Goal: Task Accomplishment & Management: Manage account settings

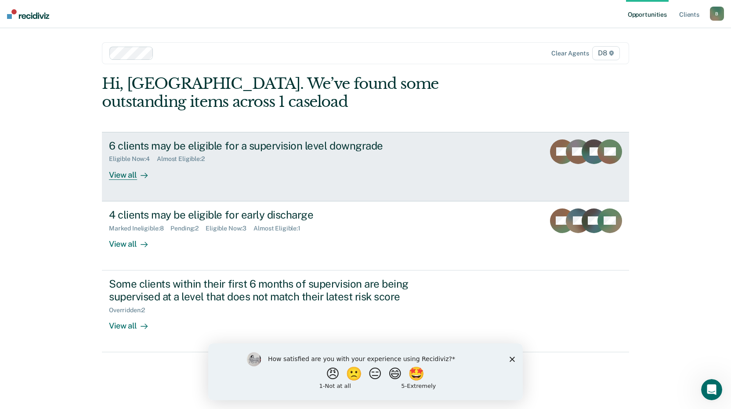
click at [126, 178] on div "View all" at bounding box center [133, 171] width 49 height 17
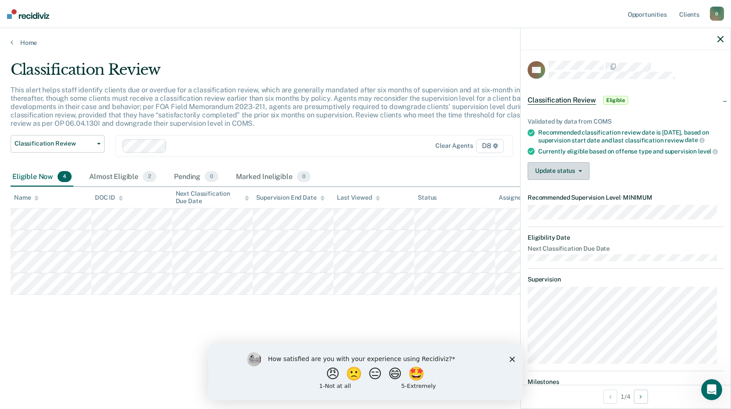
click at [541, 173] on button "Update status" at bounding box center [559, 171] width 62 height 18
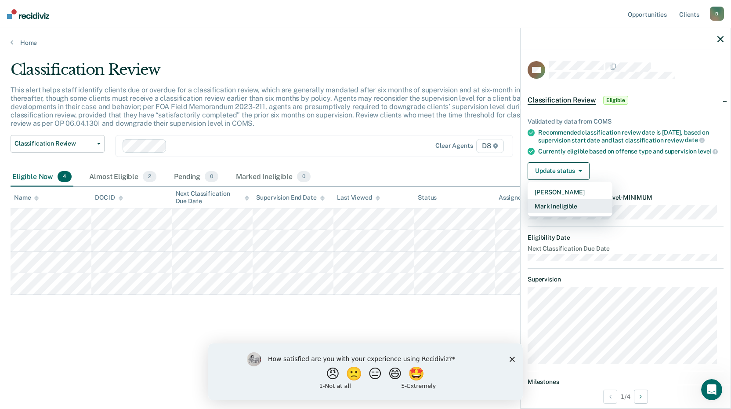
click at [552, 212] on button "Mark Ineligible" at bounding box center [570, 206] width 85 height 14
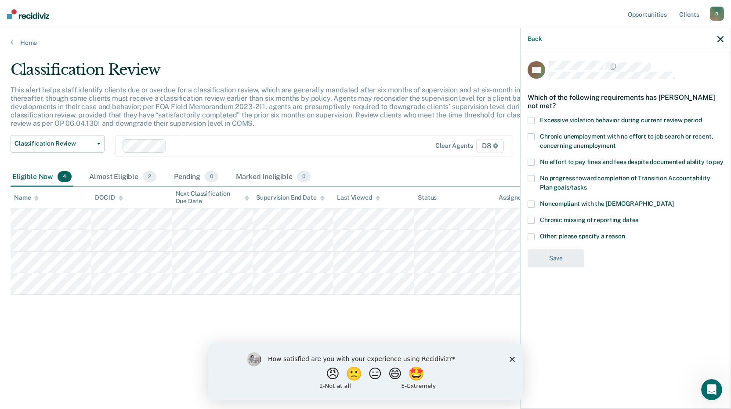
click at [532, 181] on span at bounding box center [531, 178] width 7 height 7
click at [587, 184] on input "No progress toward completion of Transition Accountability Plan goals/tasks" at bounding box center [587, 184] width 0 height 0
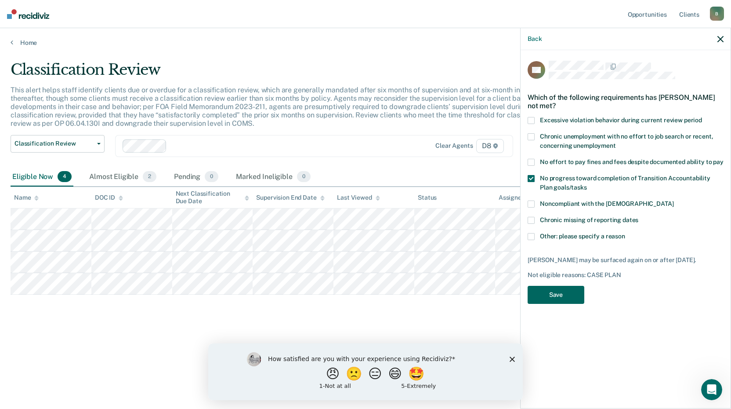
click at [570, 291] on button "Save" at bounding box center [556, 295] width 57 height 18
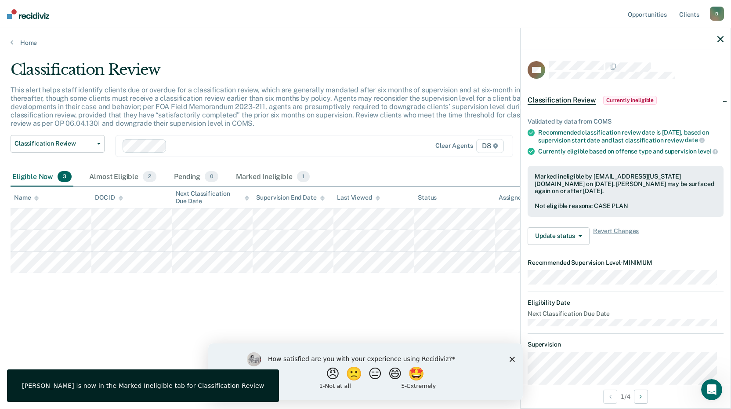
click at [161, 305] on div "Classification Review This alert helps staff identify clients due or overdue fo…" at bounding box center [366, 202] width 710 height 282
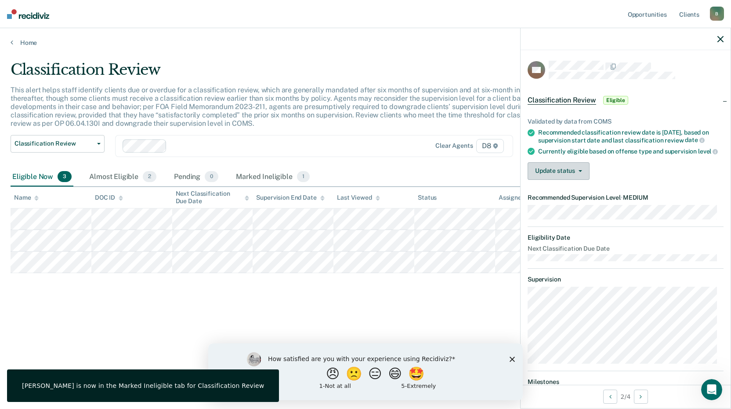
click at [579, 176] on button "Update status" at bounding box center [559, 171] width 62 height 18
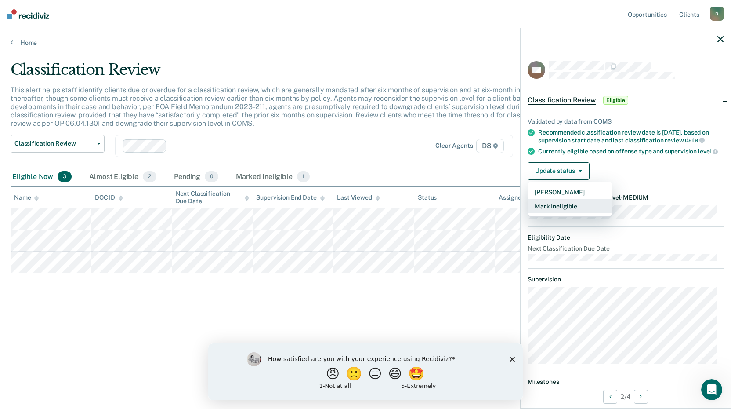
click at [568, 210] on button "Mark Ineligible" at bounding box center [570, 206] width 85 height 14
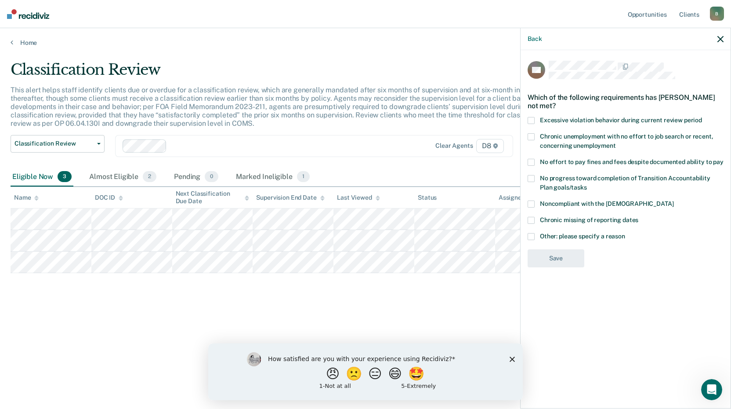
click at [531, 235] on span at bounding box center [531, 236] width 7 height 7
click at [625, 233] on input "Other: please specify a reason" at bounding box center [625, 233] width 0 height 0
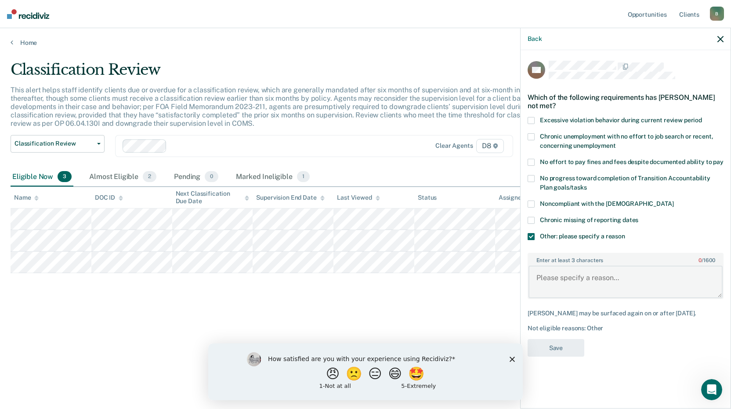
click at [572, 276] on textarea "Enter at least 3 characters 0 / 1600" at bounding box center [626, 281] width 194 height 33
type textarea "O"
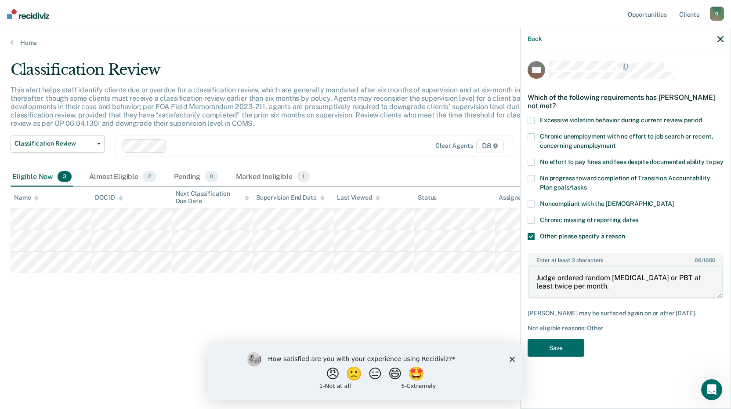
type textarea "Judge ordered random [MEDICAL_DATA] or PBT at least twice per month."
click at [534, 162] on span at bounding box center [531, 162] width 7 height 7
click at [724, 159] on input "No effort to pay fines and fees despite documented ability to pay" at bounding box center [724, 159] width 0 height 0
click at [567, 343] on button "Save" at bounding box center [556, 348] width 57 height 18
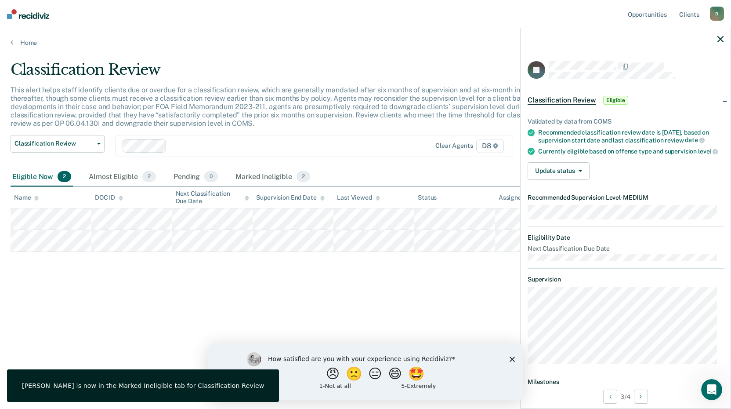
click at [547, 165] on div "Validated by data from COMS Recommended classification review date is [DATE], b…" at bounding box center [626, 145] width 210 height 83
click at [551, 172] on button "Update status" at bounding box center [559, 171] width 62 height 18
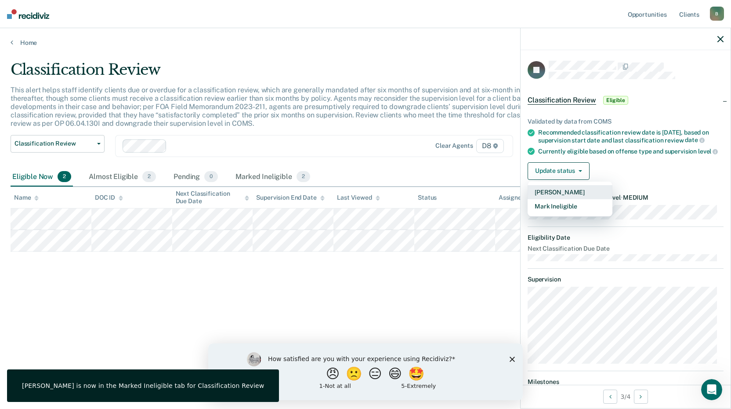
click at [580, 198] on button "[PERSON_NAME]" at bounding box center [570, 192] width 85 height 14
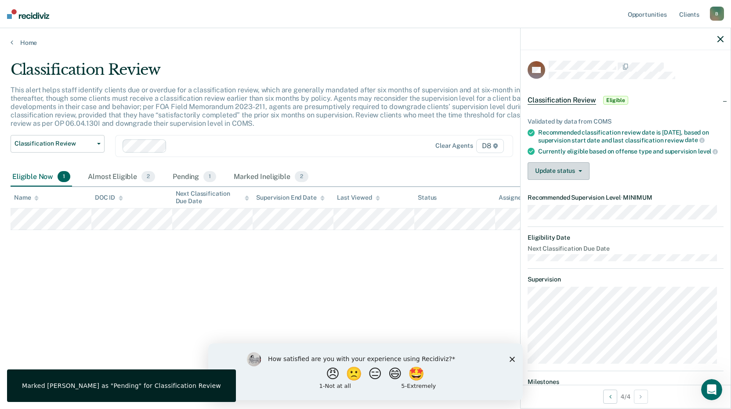
click at [581, 172] on icon "button" at bounding box center [581, 171] width 4 height 2
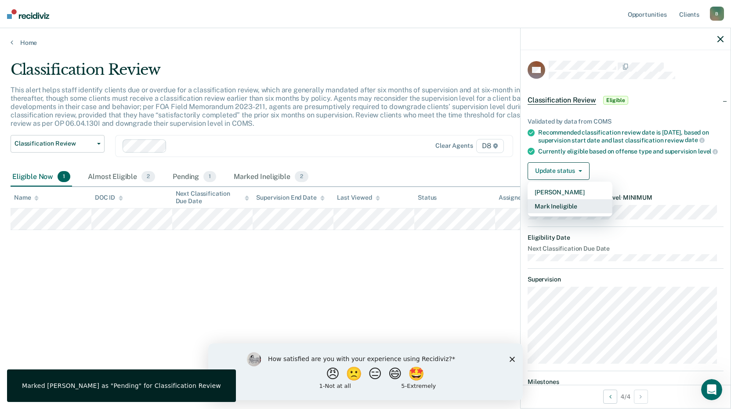
click at [578, 209] on button "Mark Ineligible" at bounding box center [570, 206] width 85 height 14
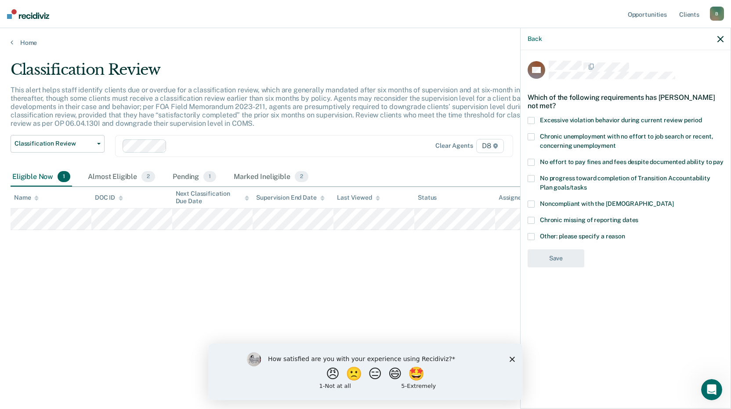
click at [530, 175] on label "No progress toward completion of Transition Accountability Plan goals/tasks" at bounding box center [626, 184] width 196 height 18
click at [587, 184] on input "No progress toward completion of Transition Accountability Plan goals/tasks" at bounding box center [587, 184] width 0 height 0
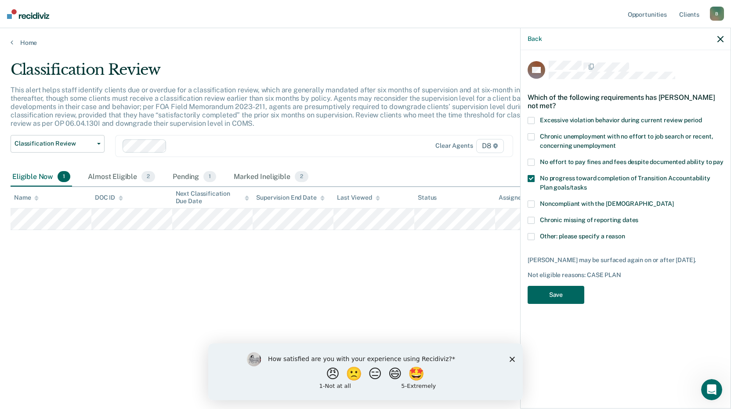
click at [570, 287] on button "Save" at bounding box center [556, 295] width 57 height 18
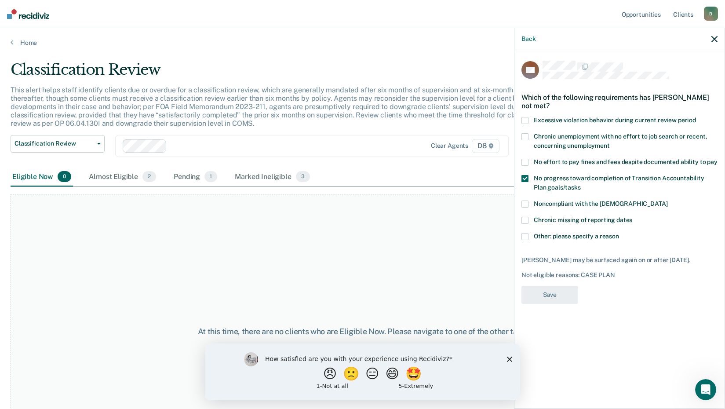
click at [238, 254] on div "At this time, there are no clients who are Eligible Now. Please navigate to one…" at bounding box center [363, 331] width 704 height 275
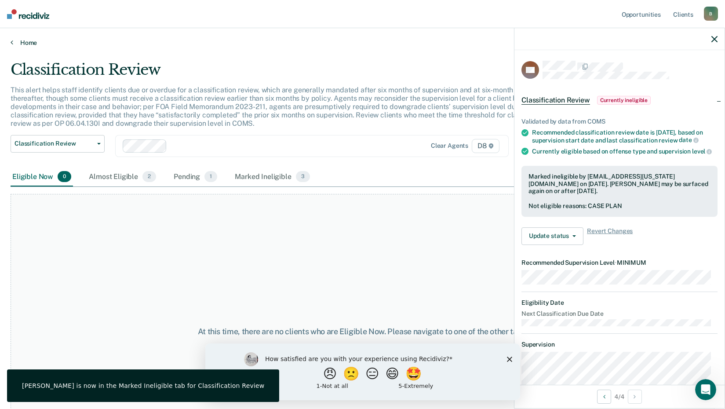
click at [31, 45] on link "Home" at bounding box center [363, 43] width 704 height 8
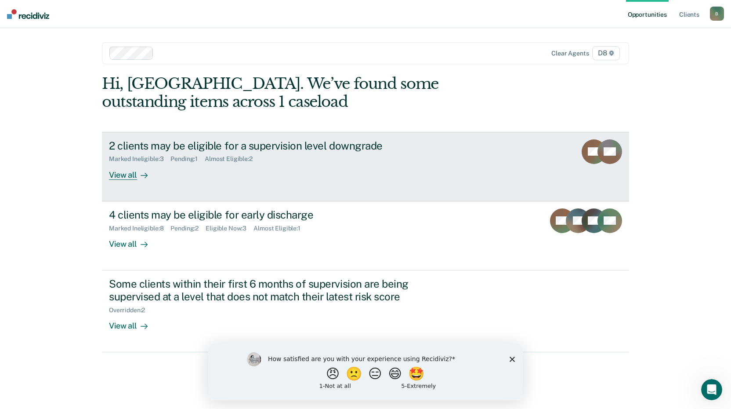
click at [129, 178] on div "View all" at bounding box center [133, 171] width 49 height 17
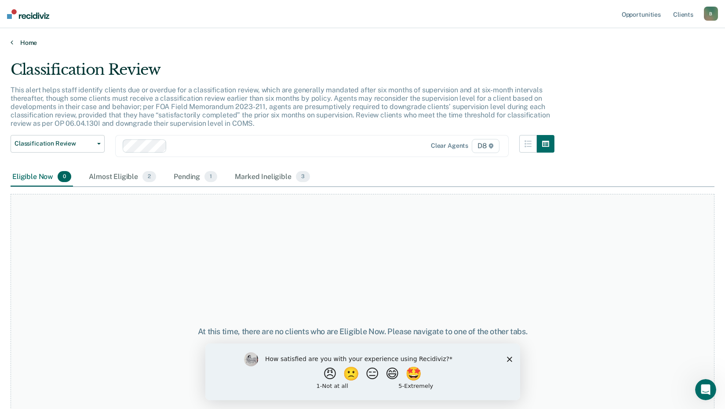
click at [29, 39] on link "Home" at bounding box center [363, 43] width 704 height 8
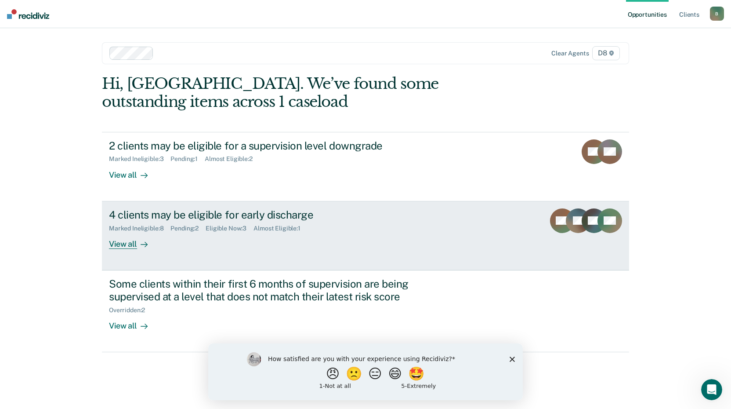
click at [129, 245] on div "View all" at bounding box center [133, 240] width 49 height 17
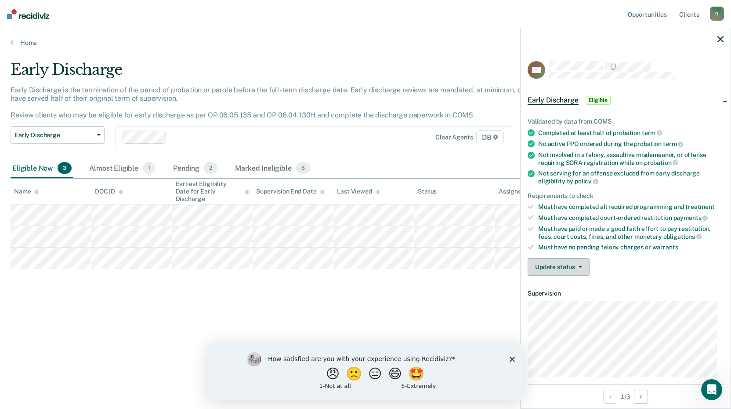
click at [549, 267] on button "Update status" at bounding box center [559, 267] width 62 height 18
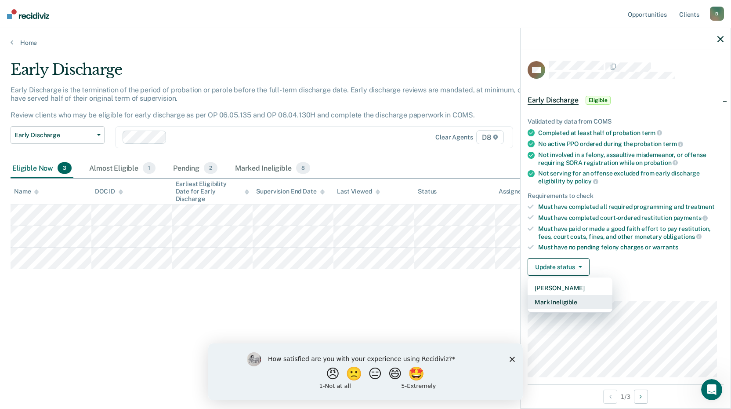
click at [564, 303] on button "Mark Ineligible" at bounding box center [570, 302] width 85 height 14
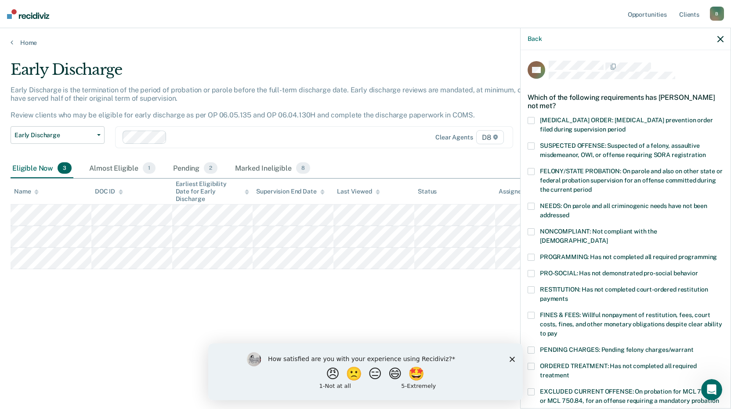
click at [531, 363] on span at bounding box center [531, 366] width 7 height 7
click at [570, 372] on input "ORDERED TREATMENT: Has not completed all required treatment" at bounding box center [570, 372] width 0 height 0
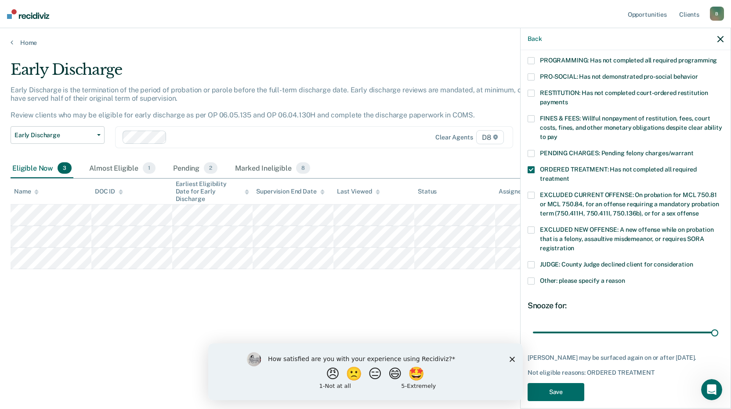
drag, startPoint x: 595, startPoint y: 321, endPoint x: 709, endPoint y: 298, distance: 116.0
type input "90"
click at [709, 324] on input "range" at bounding box center [625, 331] width 185 height 15
click at [569, 393] on button "Save" at bounding box center [556, 392] width 57 height 18
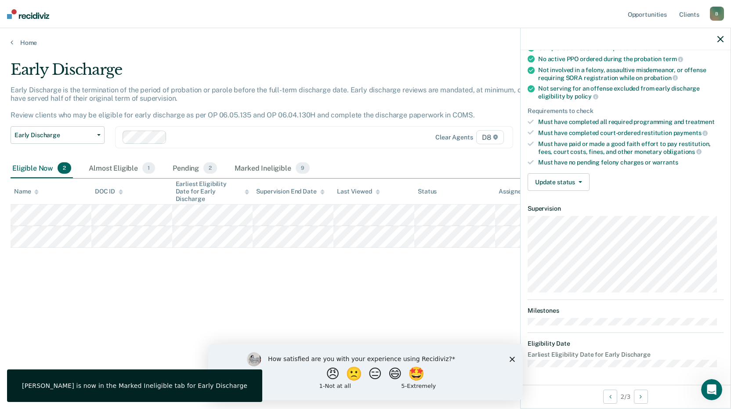
scroll to position [93, 0]
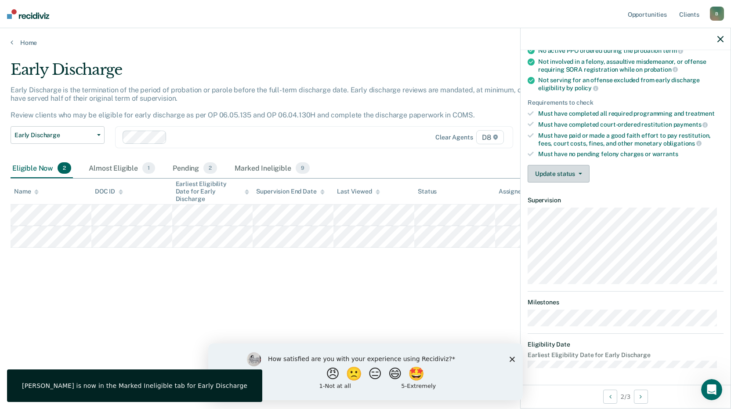
click at [578, 165] on button "Update status" at bounding box center [559, 174] width 62 height 18
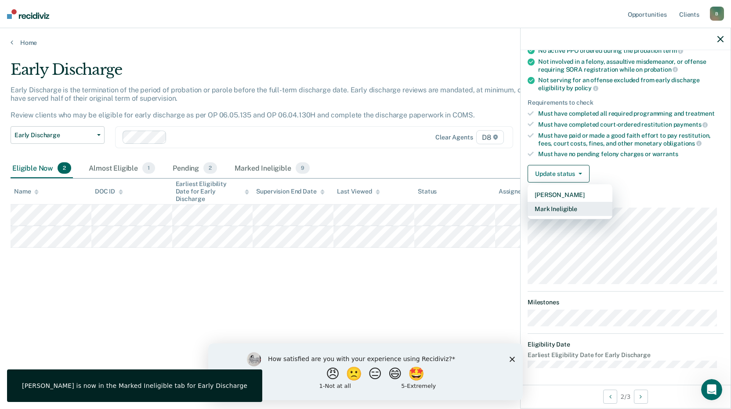
click at [564, 205] on button "Mark Ineligible" at bounding box center [570, 209] width 85 height 14
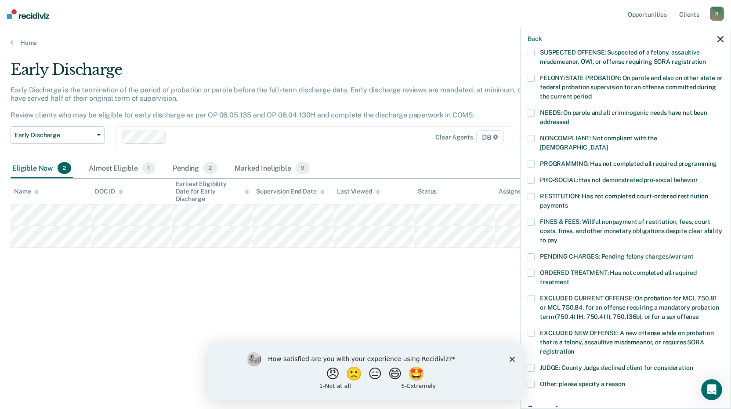
click at [532, 160] on span at bounding box center [531, 163] width 7 height 7
click at [717, 160] on input "PROGRAMMING: Has not completed all required programming" at bounding box center [717, 160] width 0 height 0
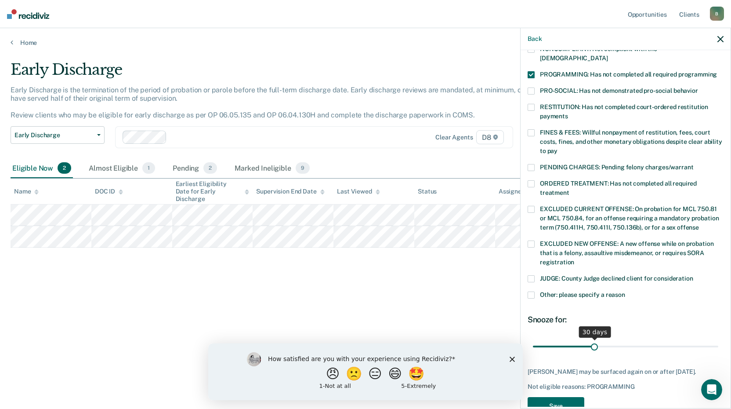
scroll to position [196, 0]
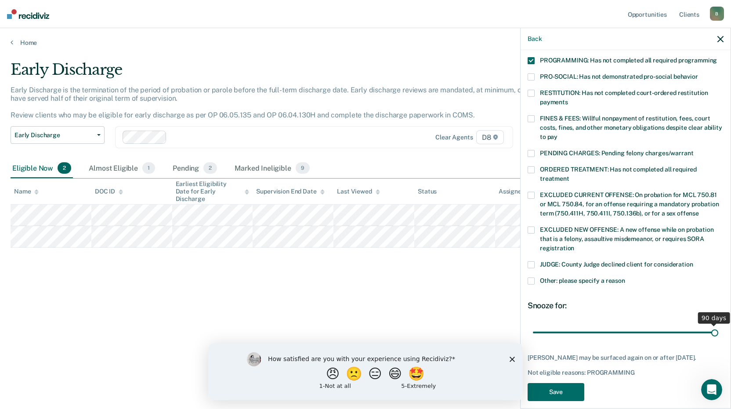
drag, startPoint x: 593, startPoint y: 324, endPoint x: 734, endPoint y: 307, distance: 142.1
type input "90"
click at [719, 324] on input "range" at bounding box center [625, 331] width 185 height 15
click at [550, 384] on button "Save" at bounding box center [556, 392] width 57 height 18
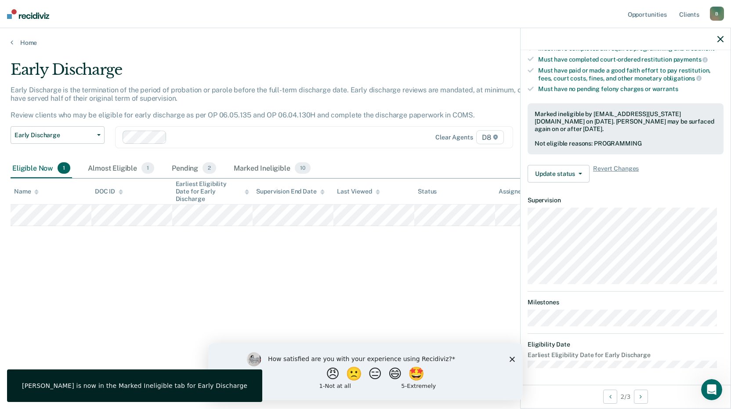
scroll to position [84, 0]
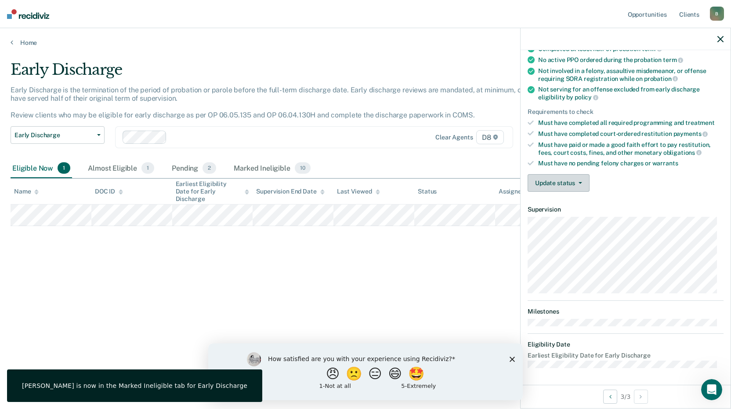
click at [581, 178] on button "Update status" at bounding box center [559, 183] width 62 height 18
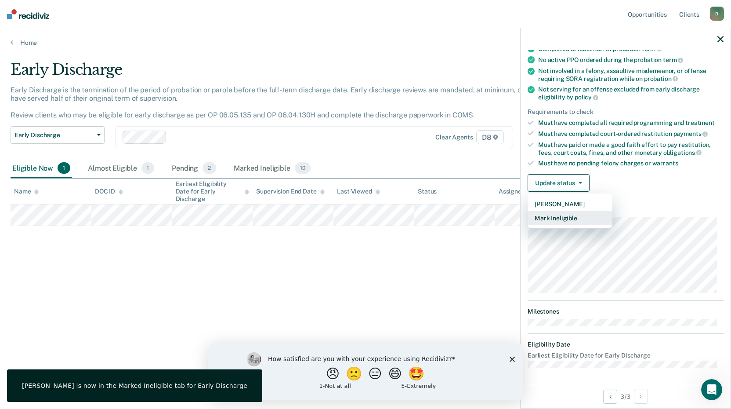
click at [550, 221] on button "Mark Ineligible" at bounding box center [570, 218] width 85 height 14
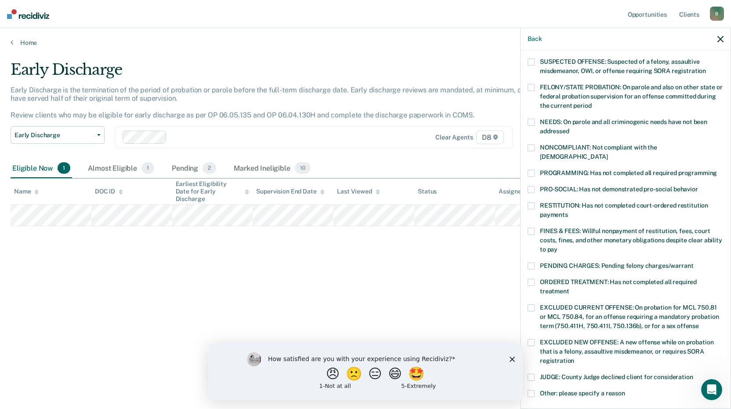
click at [531, 170] on span at bounding box center [531, 173] width 7 height 7
click at [717, 170] on input "PROGRAMMING: Has not completed all required programming" at bounding box center [717, 170] width 0 height 0
click at [532, 148] on span at bounding box center [531, 147] width 7 height 7
click at [608, 153] on input "NONCOMPLIANT: Not compliant with the [DEMOGRAPHIC_DATA]" at bounding box center [608, 153] width 0 height 0
click at [534, 279] on span at bounding box center [531, 282] width 7 height 7
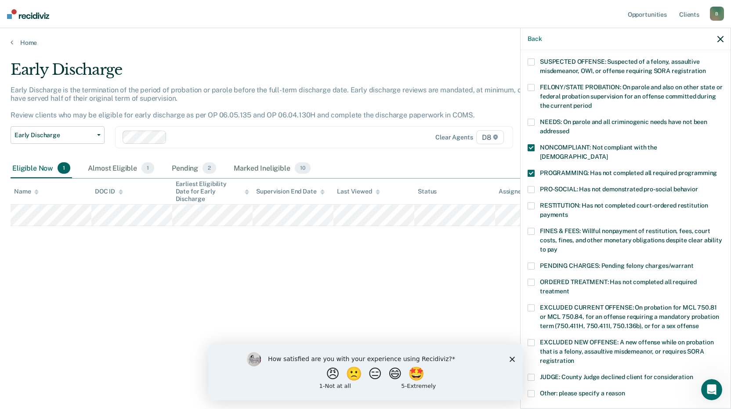
click at [570, 288] on input "ORDERED TREATMENT: Has not completed all required treatment" at bounding box center [570, 288] width 0 height 0
click at [529, 186] on span at bounding box center [531, 189] width 7 height 7
click at [698, 186] on input "PRO-SOCIAL: Has not demonstrated pro-social behavior" at bounding box center [698, 186] width 0 height 0
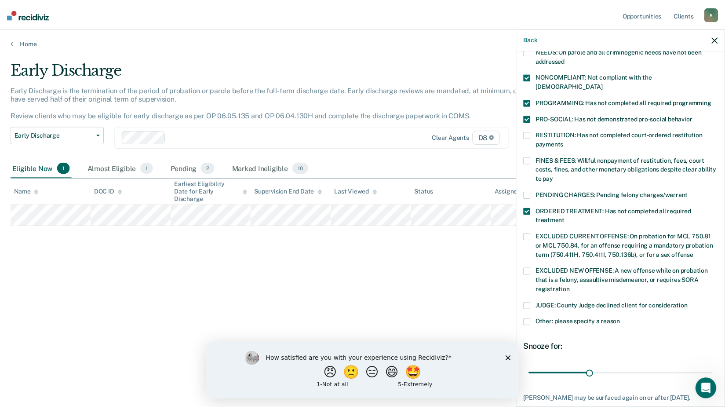
scroll to position [211, 0]
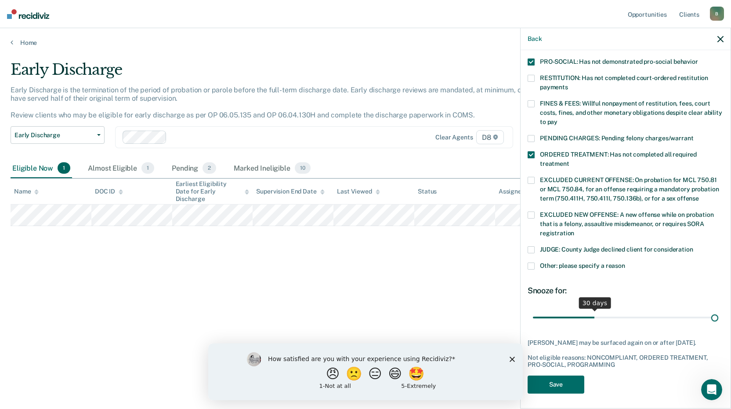
drag, startPoint x: 591, startPoint y: 305, endPoint x: 734, endPoint y: 281, distance: 145.3
type input "90"
click at [719, 309] on input "range" at bounding box center [625, 316] width 185 height 15
click at [541, 386] on button "Save" at bounding box center [556, 384] width 57 height 18
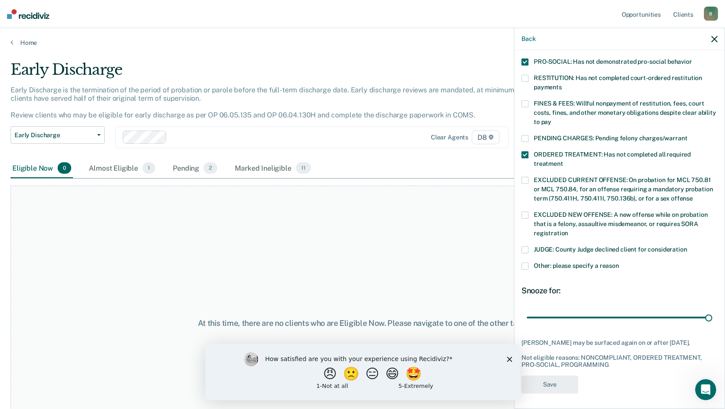
scroll to position [156, 0]
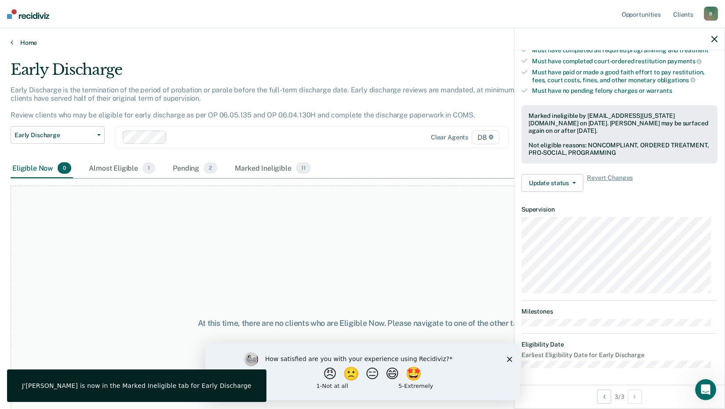
click at [11, 42] on icon at bounding box center [12, 42] width 3 height 7
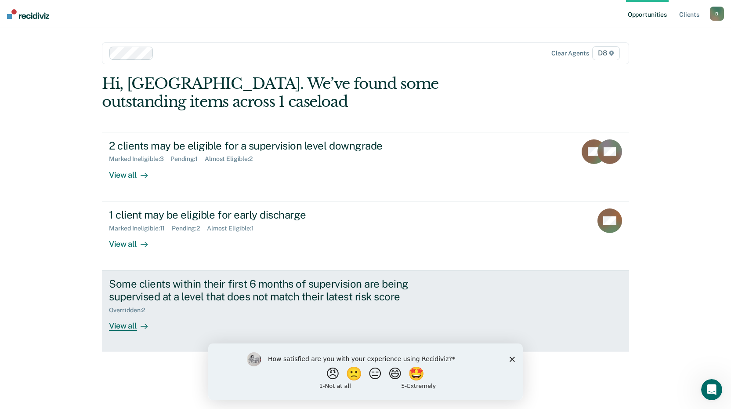
click at [131, 327] on div "View all" at bounding box center [133, 321] width 49 height 17
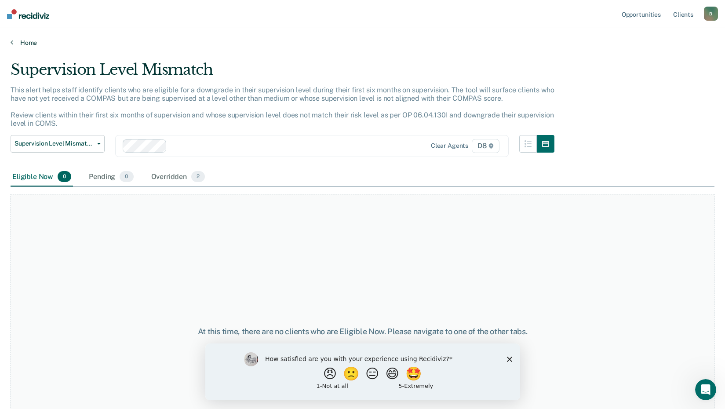
click at [16, 43] on link "Home" at bounding box center [363, 43] width 704 height 8
